Goal: Transaction & Acquisition: Subscribe to service/newsletter

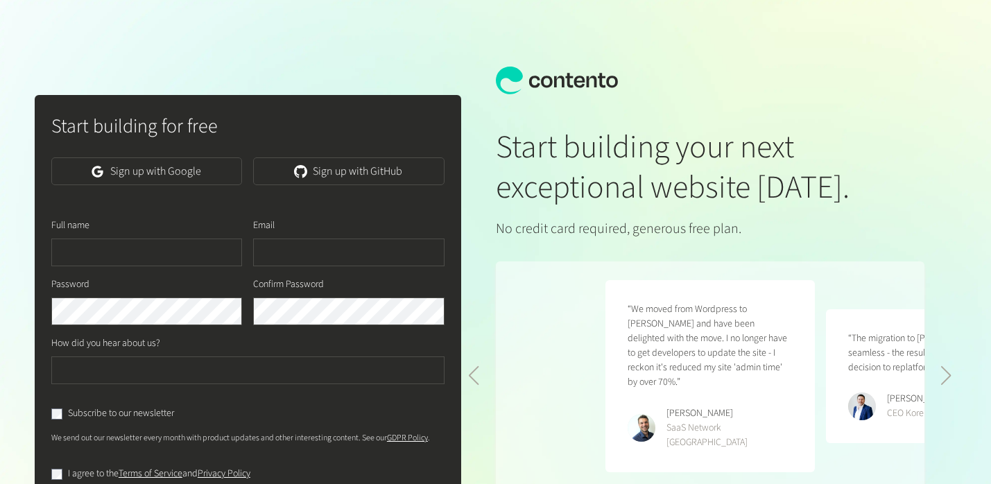
scroll to position [0, 441]
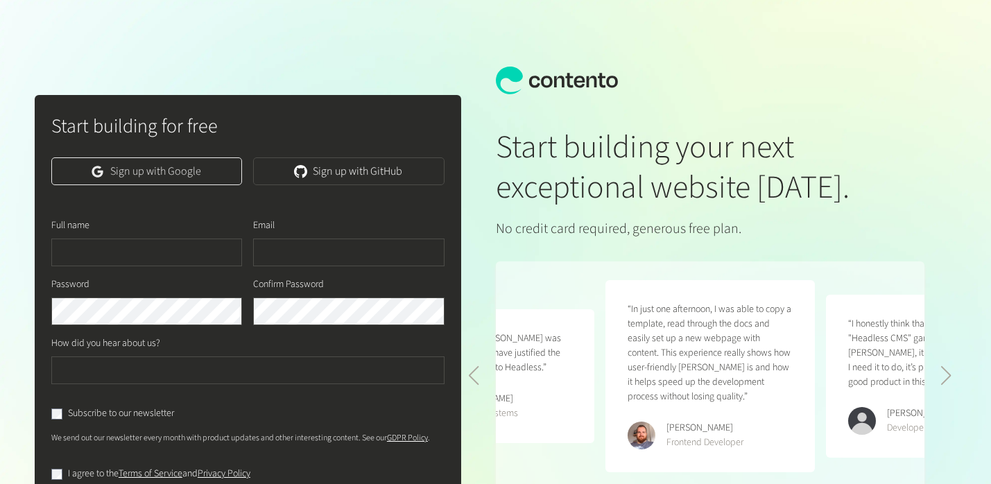
click at [146, 161] on link "Sign up with Google" at bounding box center [146, 171] width 191 height 28
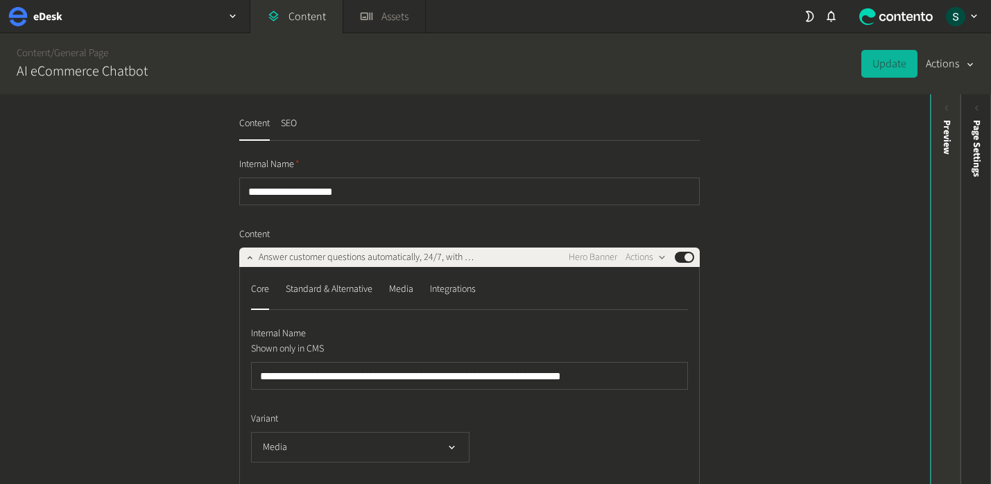
click at [939, 130] on div "Preview" at bounding box center [946, 137] width 15 height 35
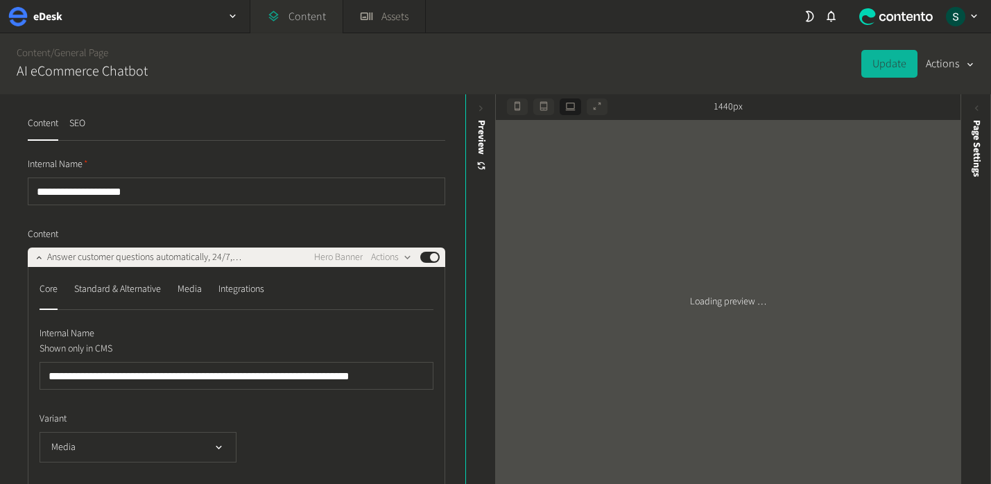
click at [311, 17] on link "Content" at bounding box center [296, 16] width 92 height 33
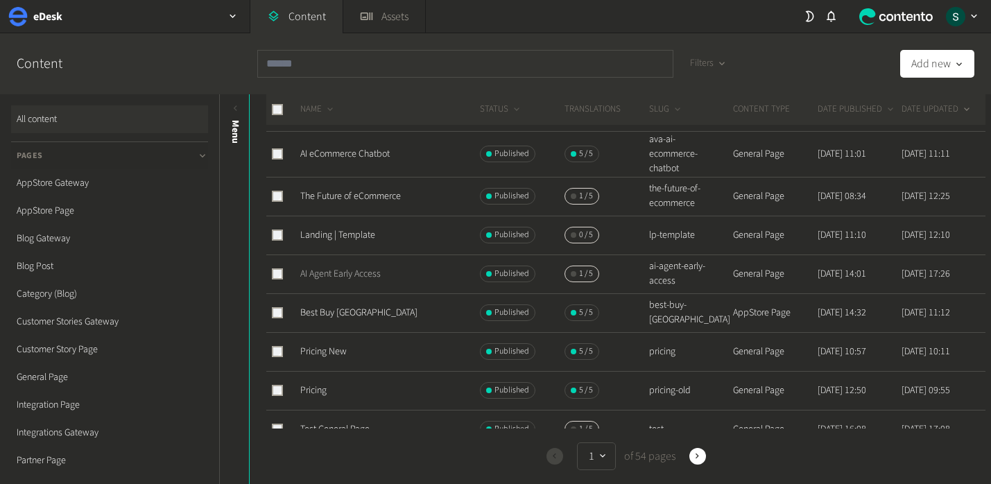
scroll to position [400, 0]
click at [363, 273] on link "AI Agent Early Access" at bounding box center [340, 273] width 80 height 14
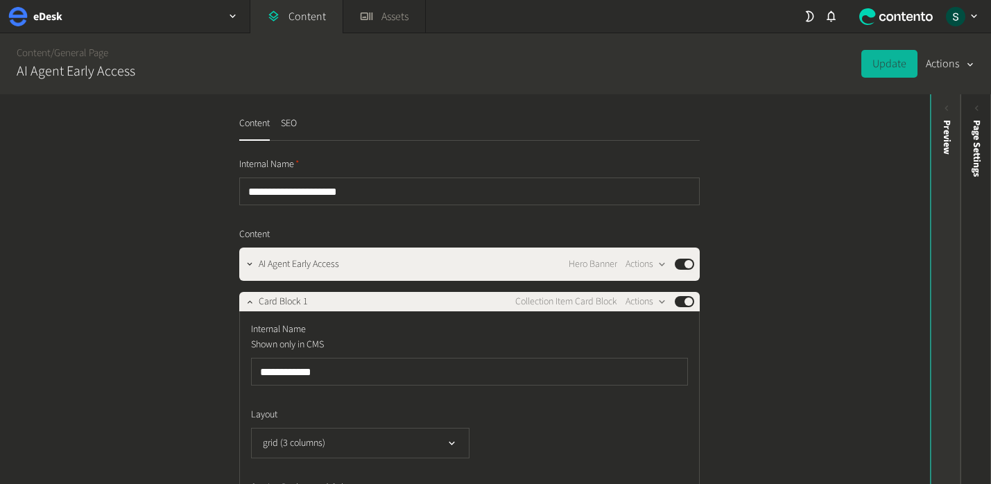
click at [931, 221] on div "Preview" at bounding box center [946, 228] width 31 height 250
